Goal: Information Seeking & Learning: Learn about a topic

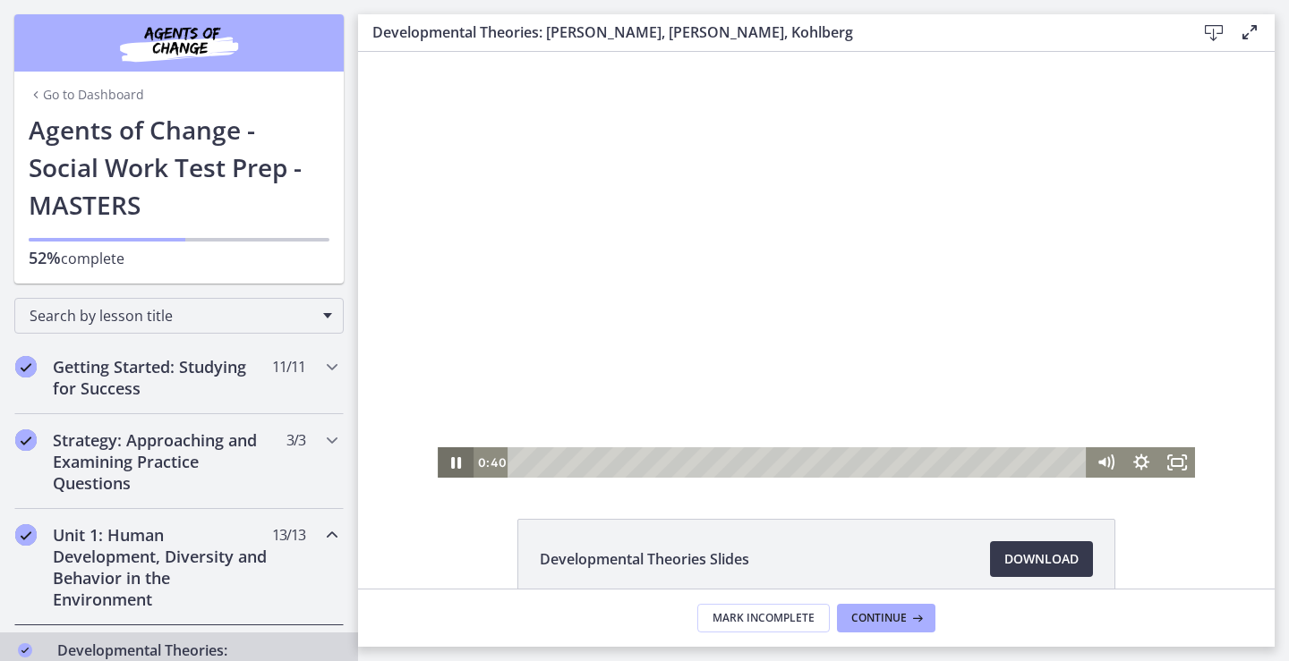
click at [450, 458] on icon "Pause" at bounding box center [456, 462] width 36 height 30
